Goal: Information Seeking & Learning: Learn about a topic

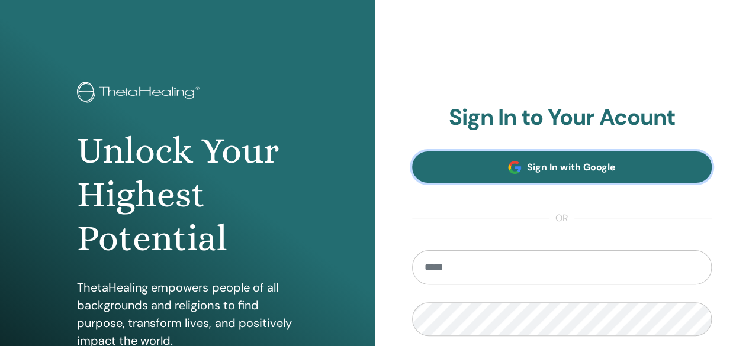
click at [571, 166] on span "Sign In with Google" at bounding box center [571, 167] width 88 height 12
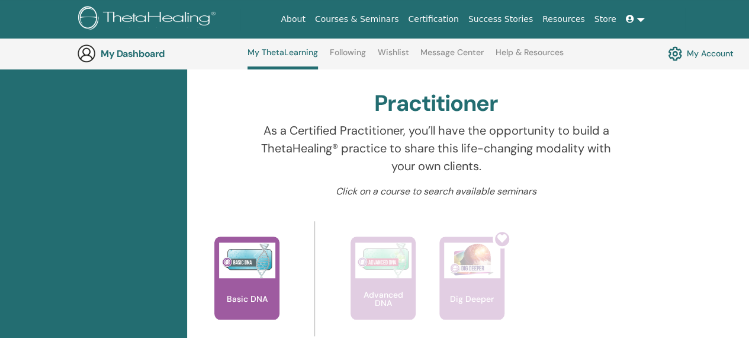
scroll to position [313, 0]
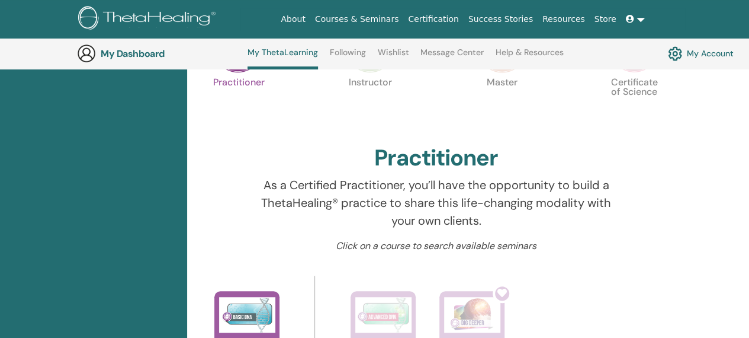
click at [398, 52] on link "Wishlist" at bounding box center [393, 56] width 31 height 19
click at [354, 52] on link "Following" at bounding box center [348, 56] width 36 height 19
click at [381, 17] on link "Courses & Seminars" at bounding box center [357, 19] width 94 height 22
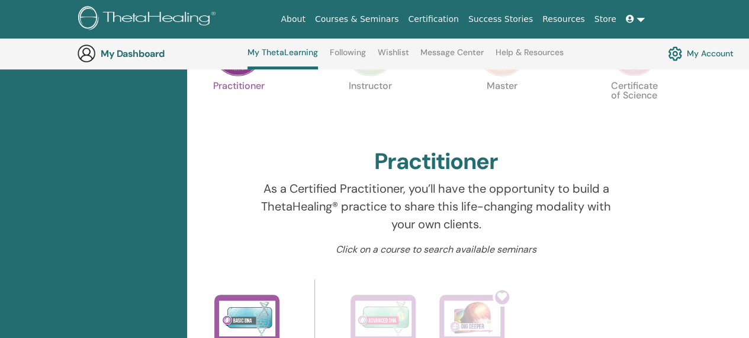
scroll to position [135, 0]
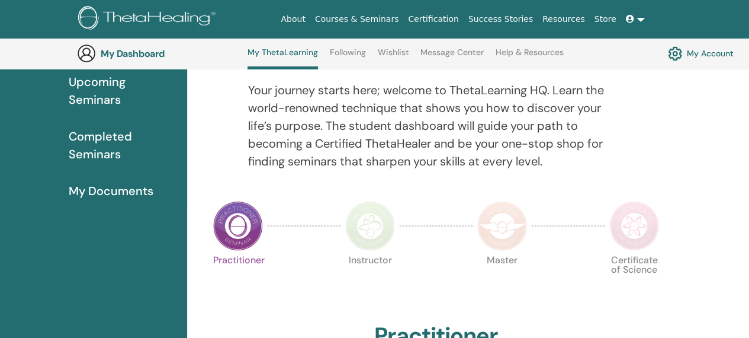
click at [187, 6] on img at bounding box center [149, 19] width 142 height 27
click at [171, 24] on img at bounding box center [149, 19] width 142 height 27
click at [310, 17] on link "About" at bounding box center [293, 19] width 34 height 22
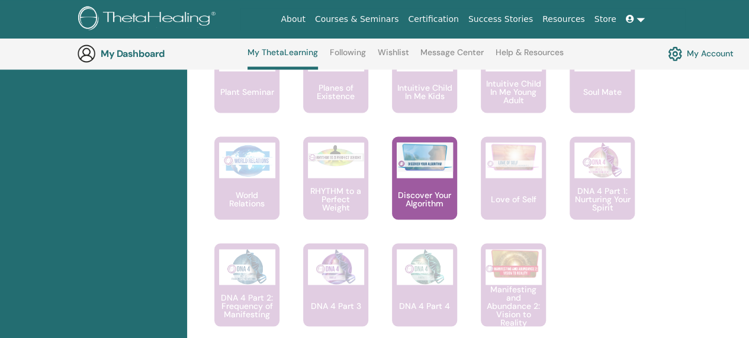
scroll to position [967, 0]
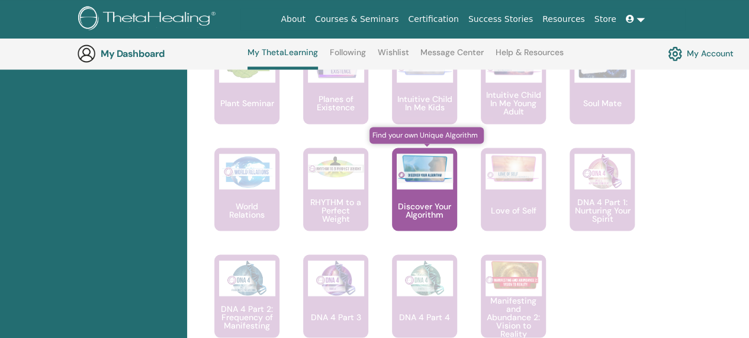
click at [431, 201] on p "Discover Your Algorithm" at bounding box center [424, 209] width 65 height 17
click at [153, 62] on div "My Dashboard My ThetaLearning Following Wishlist Message Center Help & Resource…" at bounding box center [383, 53] width 613 height 31
click at [154, 55] on h3 "My Dashboard" at bounding box center [160, 53] width 118 height 11
click at [377, 19] on link "Courses & Seminars" at bounding box center [357, 19] width 94 height 22
click at [310, 16] on link "About" at bounding box center [293, 19] width 34 height 22
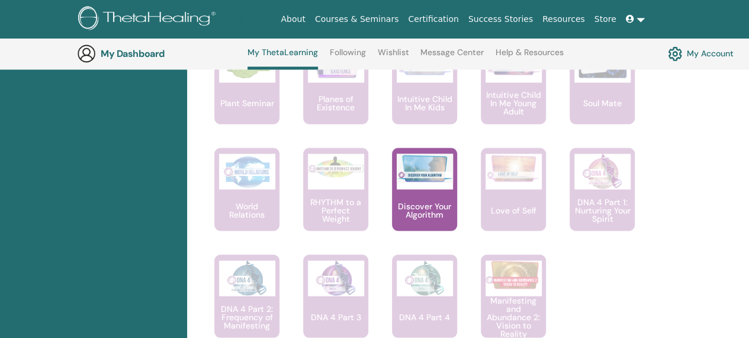
click at [129, 22] on img at bounding box center [149, 19] width 142 height 27
